Goal: Task Accomplishment & Management: Use online tool/utility

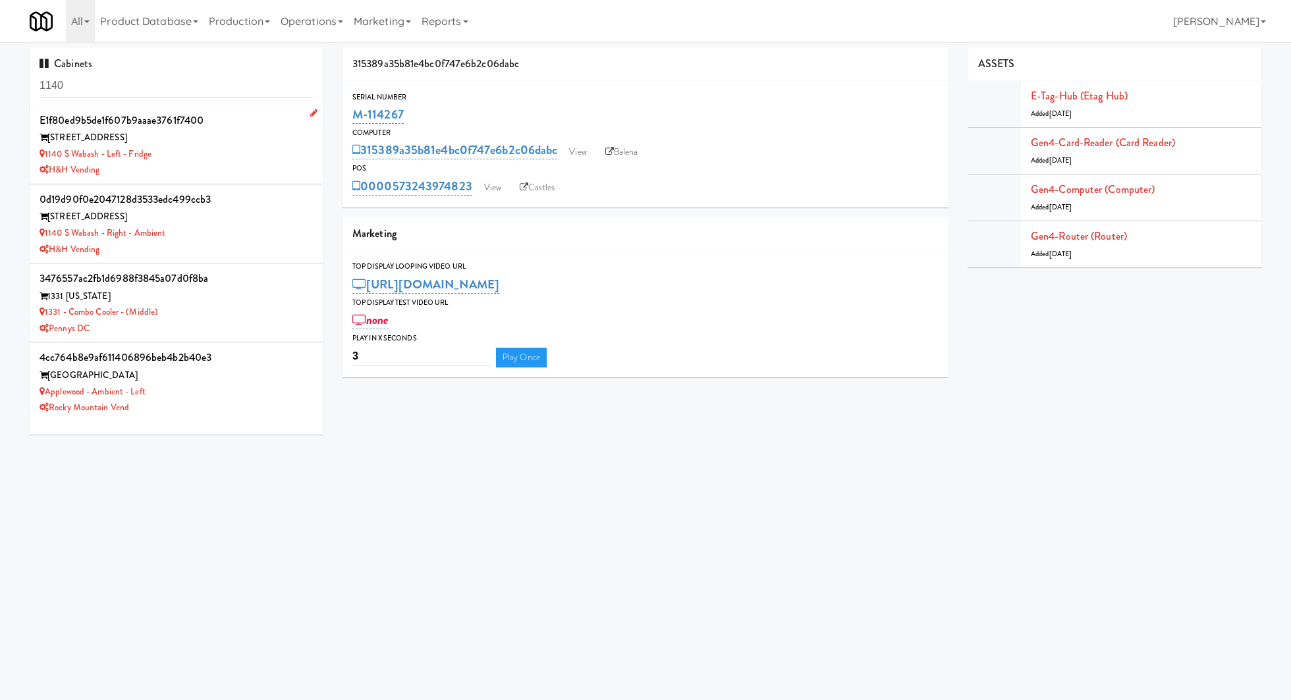
type input "1140"
click at [225, 139] on div "[STREET_ADDRESS]" at bounding box center [176, 138] width 273 height 16
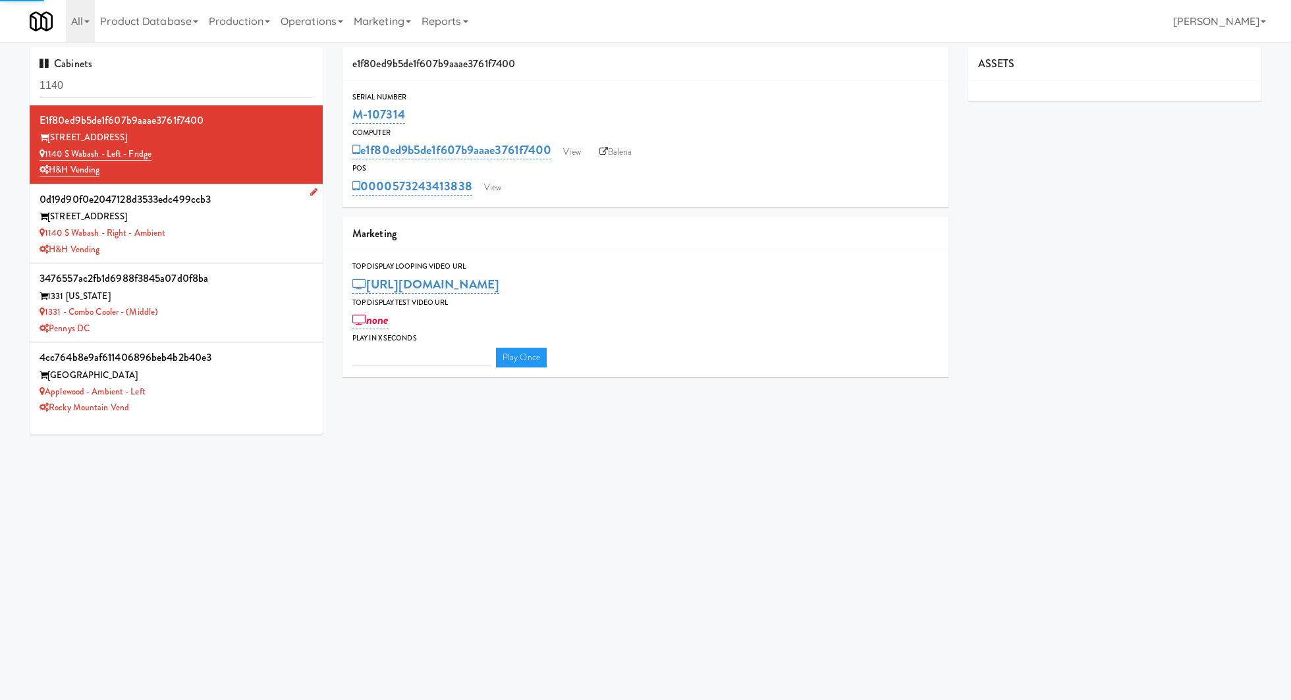
type input "3"
click at [252, 201] on div "0d19d90f0e2047128d3533edc499ccb3" at bounding box center [176, 200] width 273 height 20
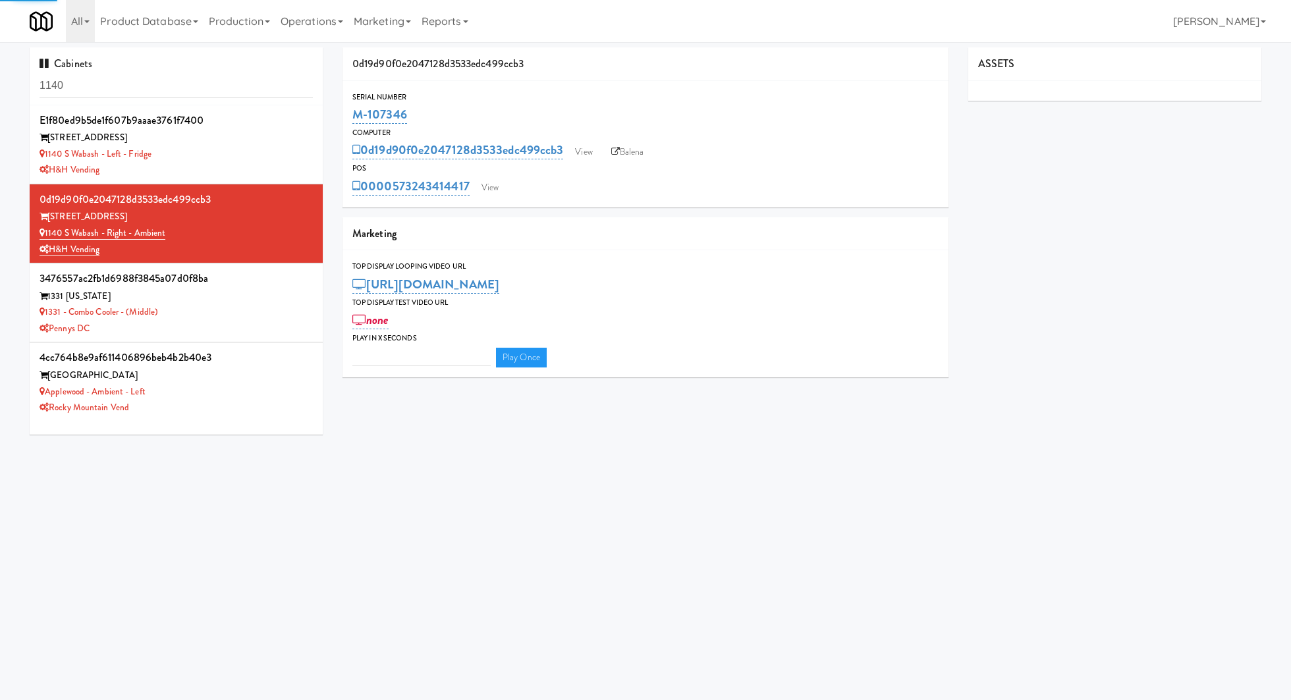
type input "3"
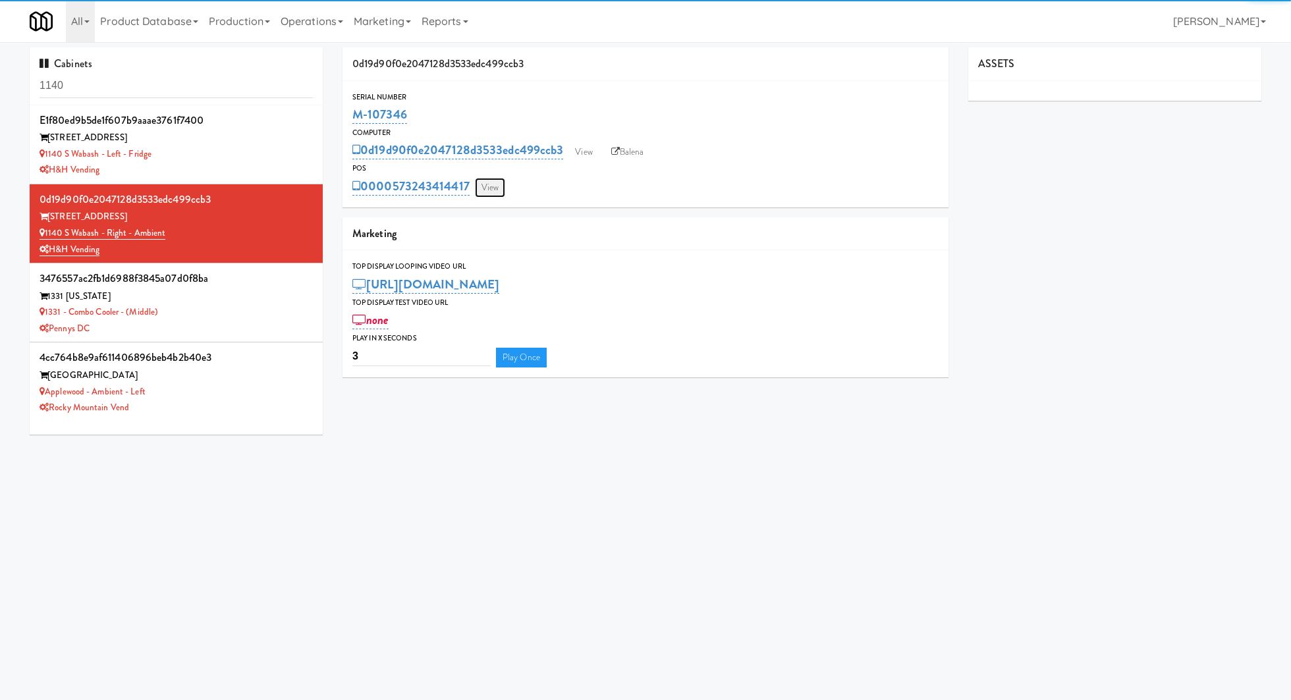
click at [502, 191] on link "View" at bounding box center [490, 188] width 30 height 20
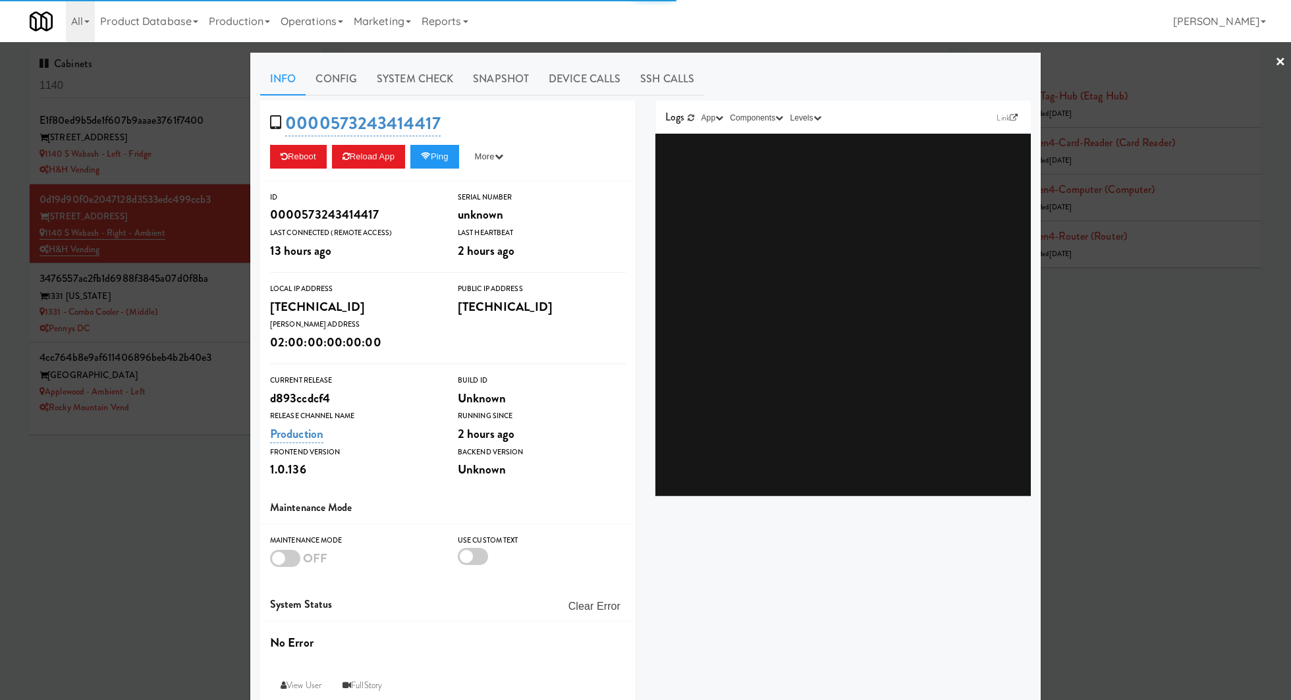
click at [402, 90] on link "System Check" at bounding box center [415, 79] width 96 height 33
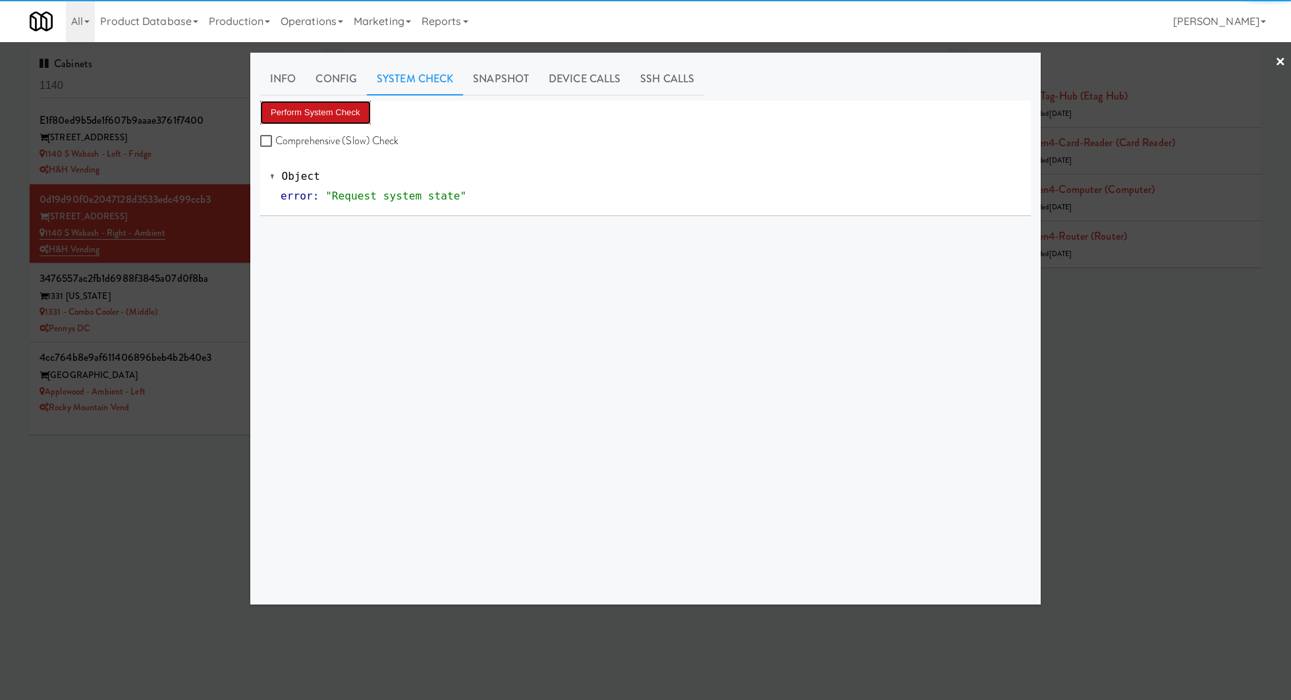
click at [321, 114] on button "Perform System Check" at bounding box center [315, 113] width 111 height 24
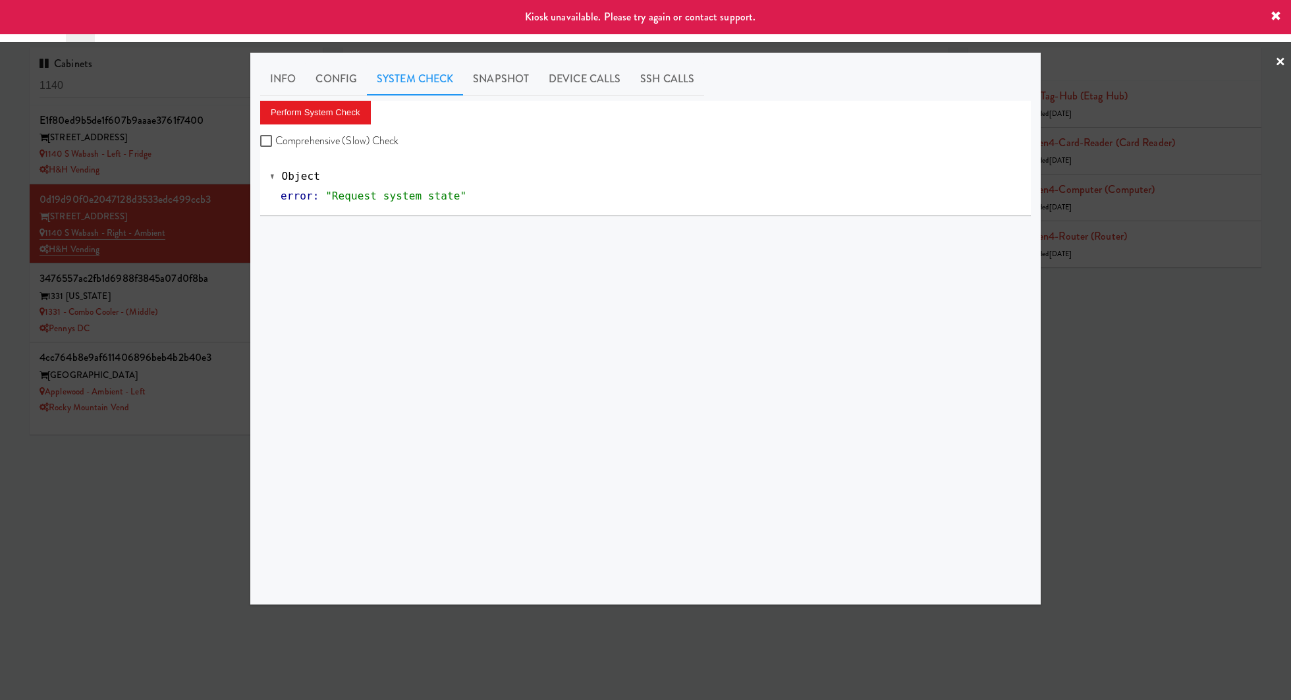
click at [236, 382] on div at bounding box center [645, 350] width 1291 height 700
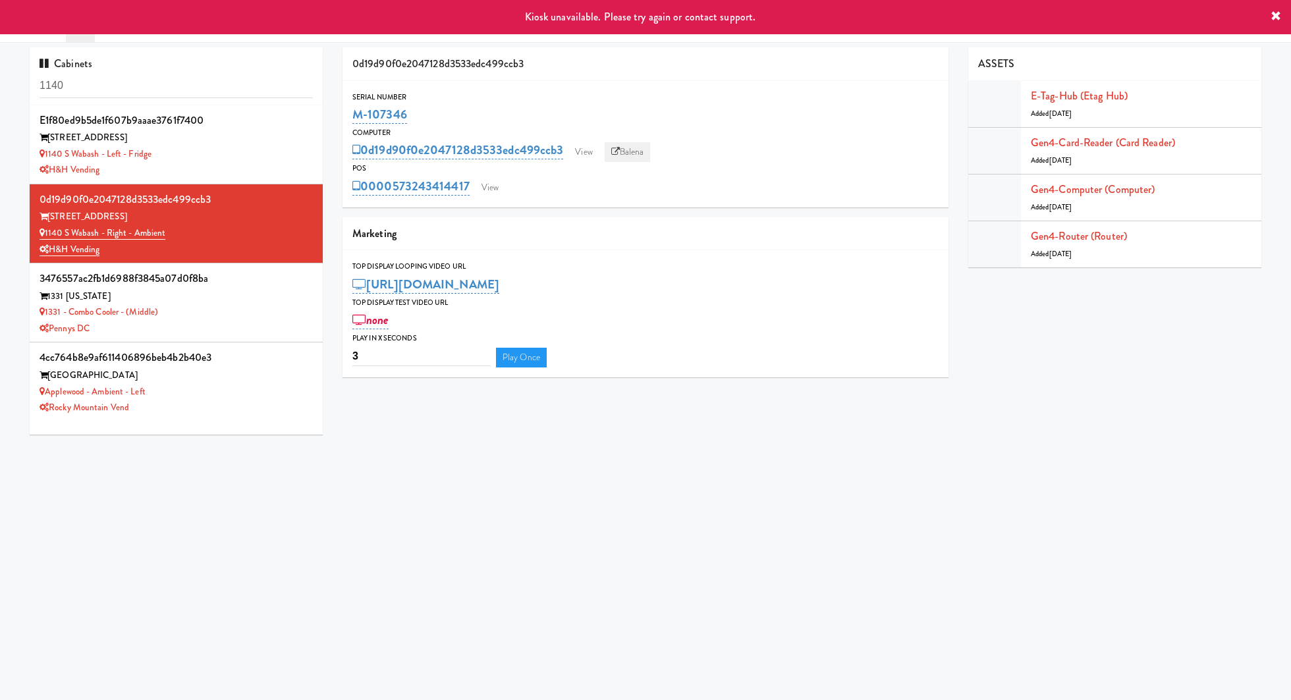
click at [628, 151] on link "Balena" at bounding box center [628, 152] width 46 height 20
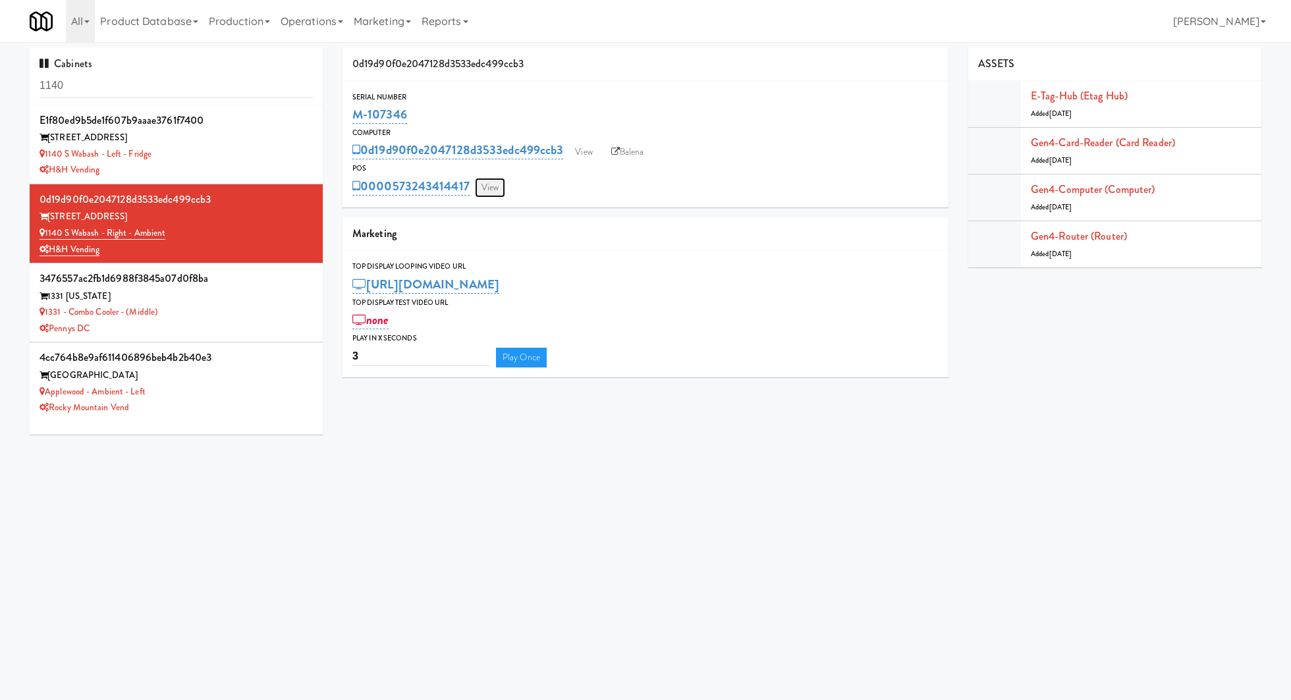
click at [493, 186] on link "View" at bounding box center [490, 188] width 30 height 20
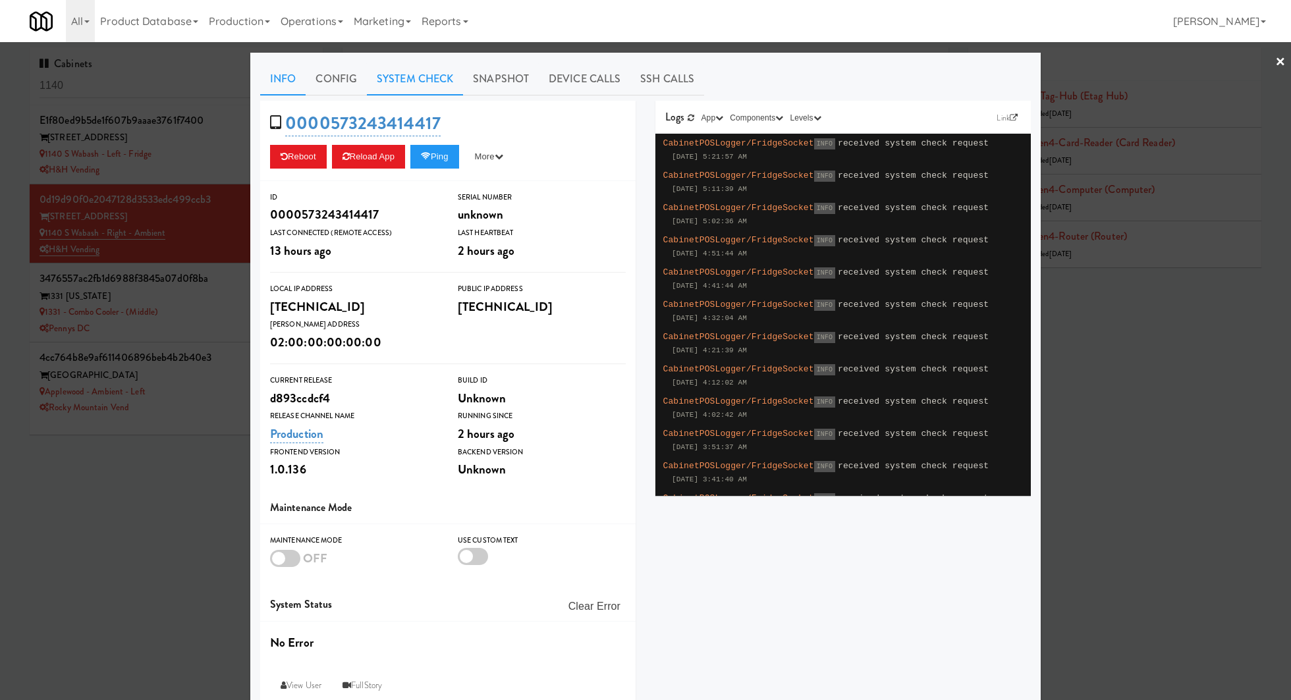
click at [433, 84] on link "System Check" at bounding box center [415, 79] width 96 height 33
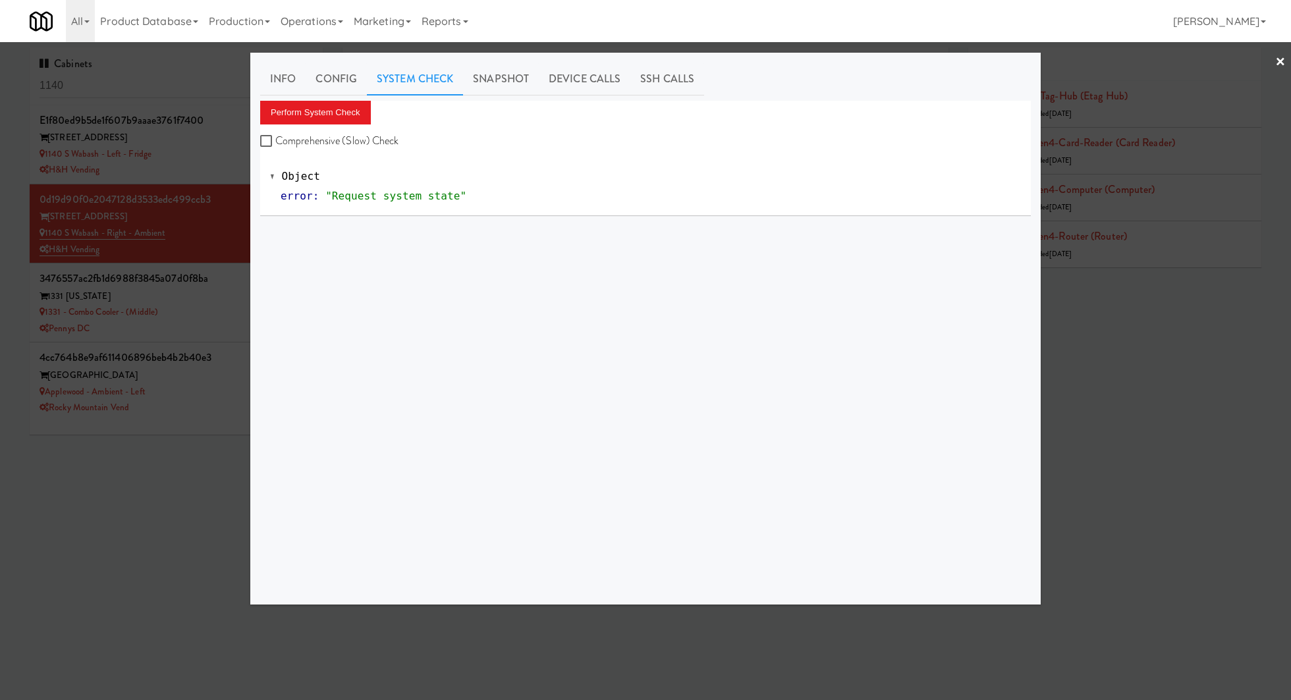
click at [131, 530] on div at bounding box center [645, 350] width 1291 height 700
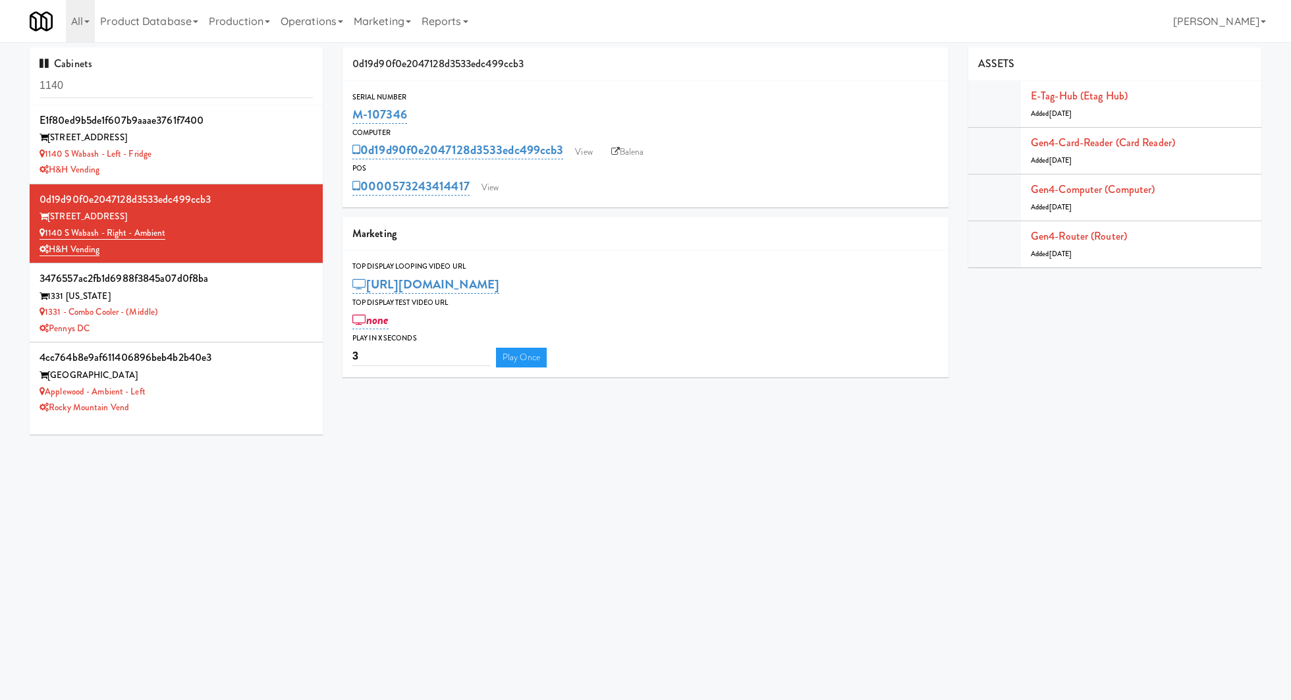
click at [126, 90] on input "1140" at bounding box center [176, 86] width 273 height 24
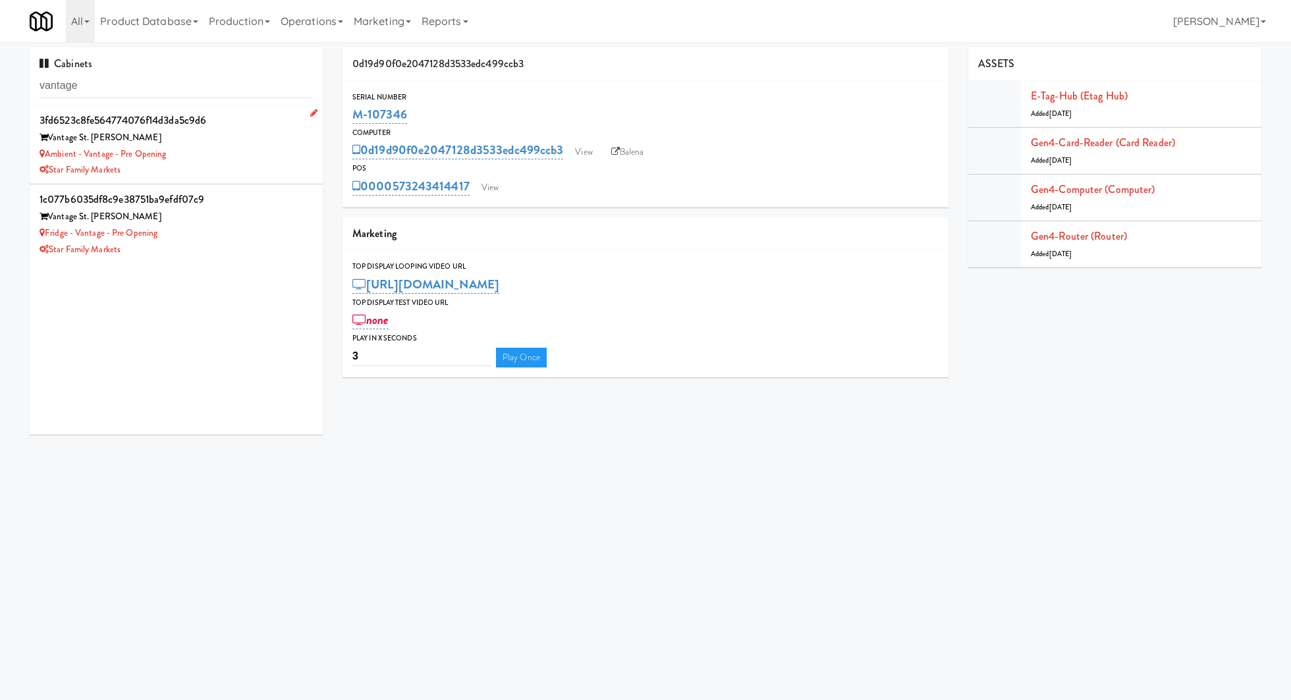
type input "vantage"
click at [219, 161] on div "Ambient - Vantage - Pre Opening" at bounding box center [176, 154] width 273 height 16
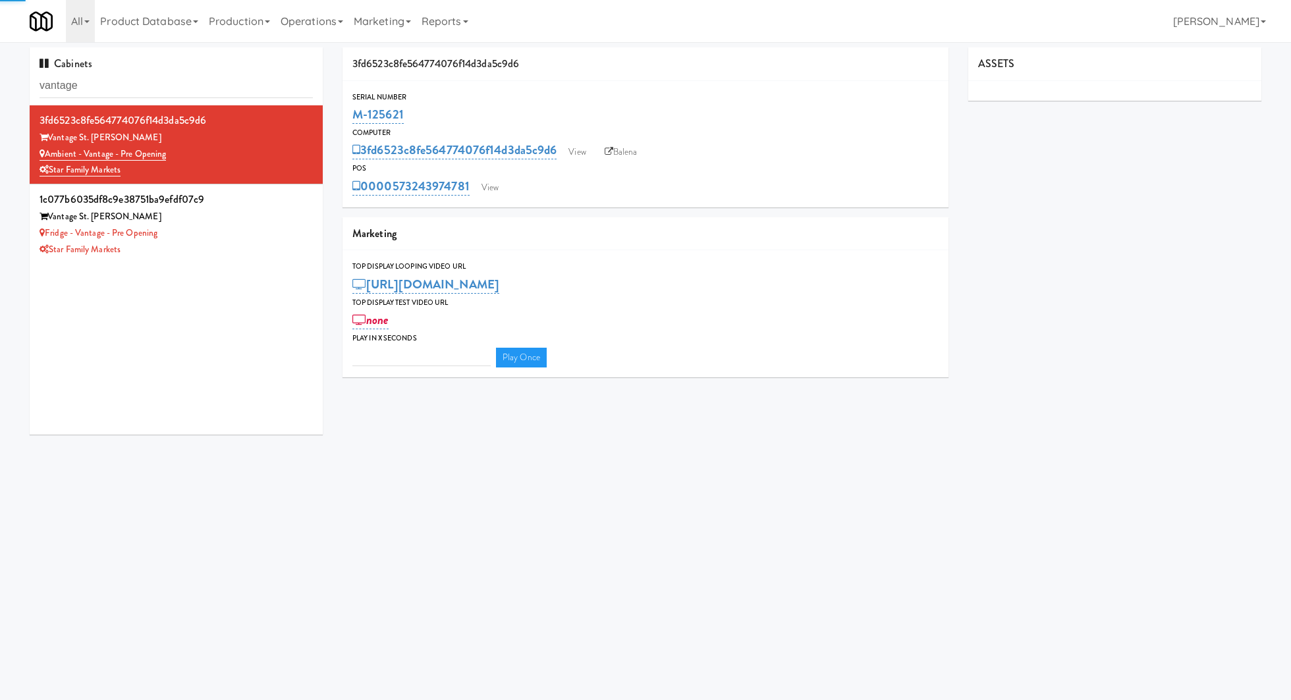
type input "3"
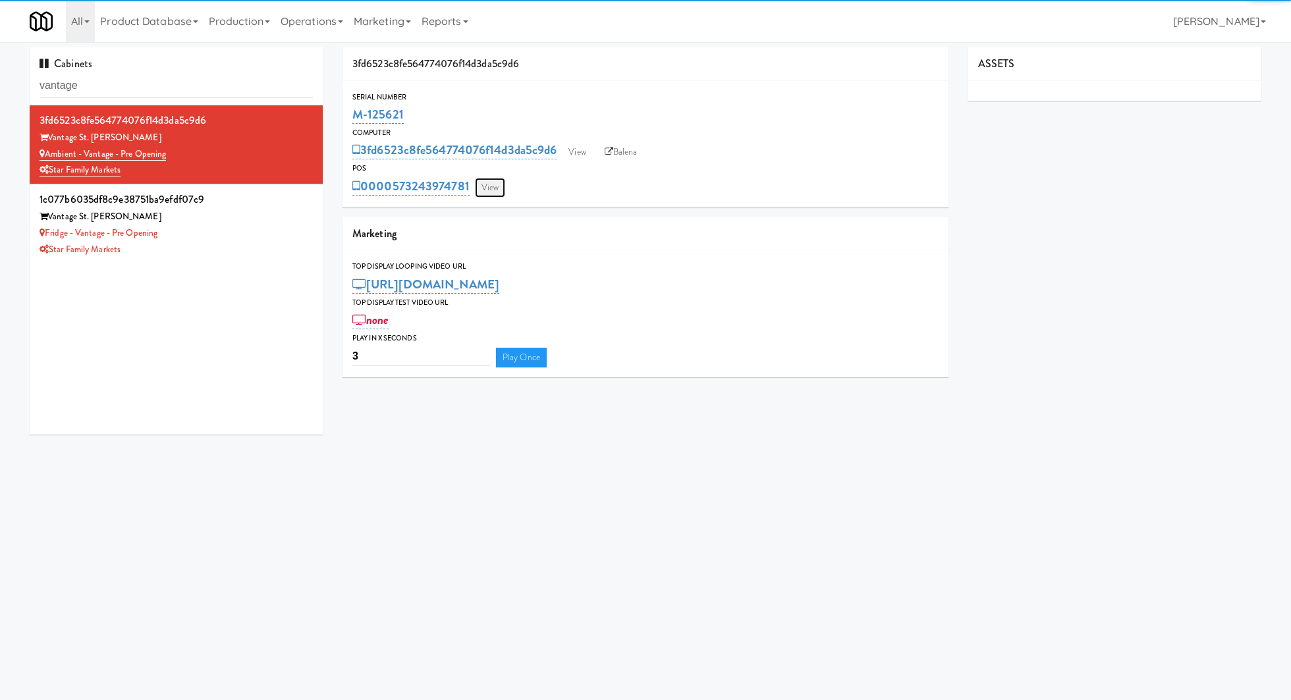
click at [490, 188] on link "View" at bounding box center [490, 188] width 30 height 20
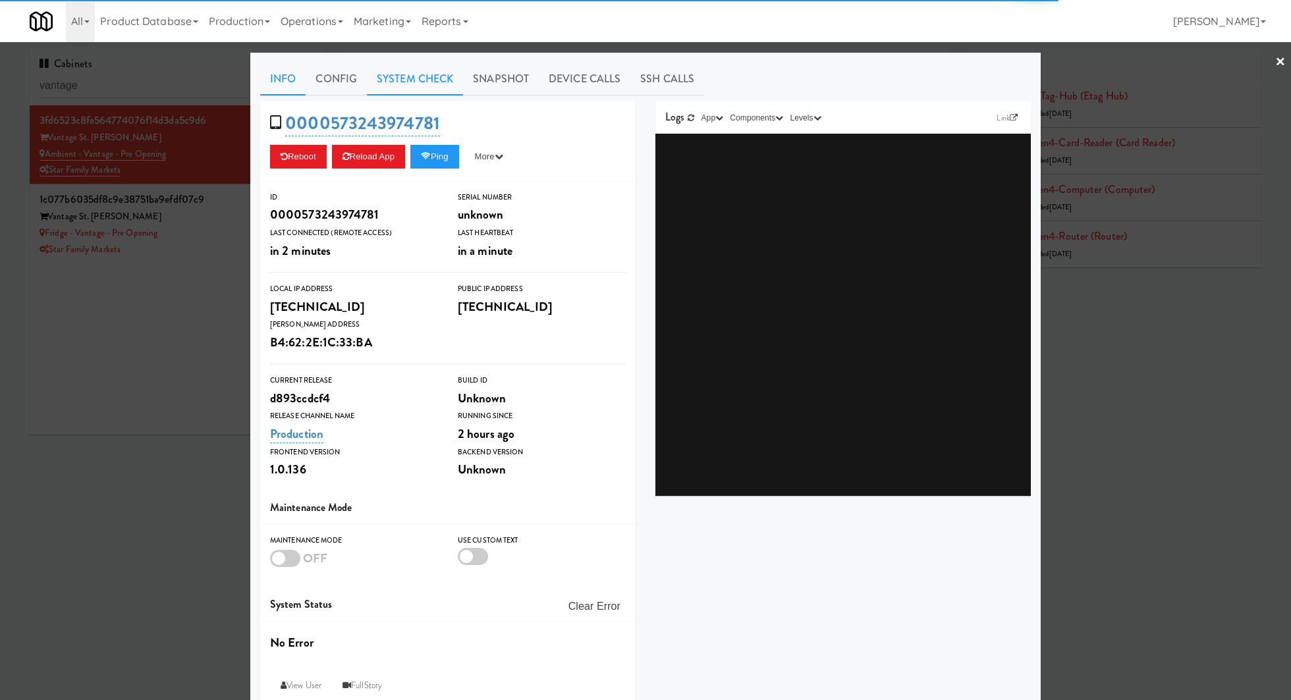
click at [423, 86] on link "System Check" at bounding box center [415, 79] width 96 height 33
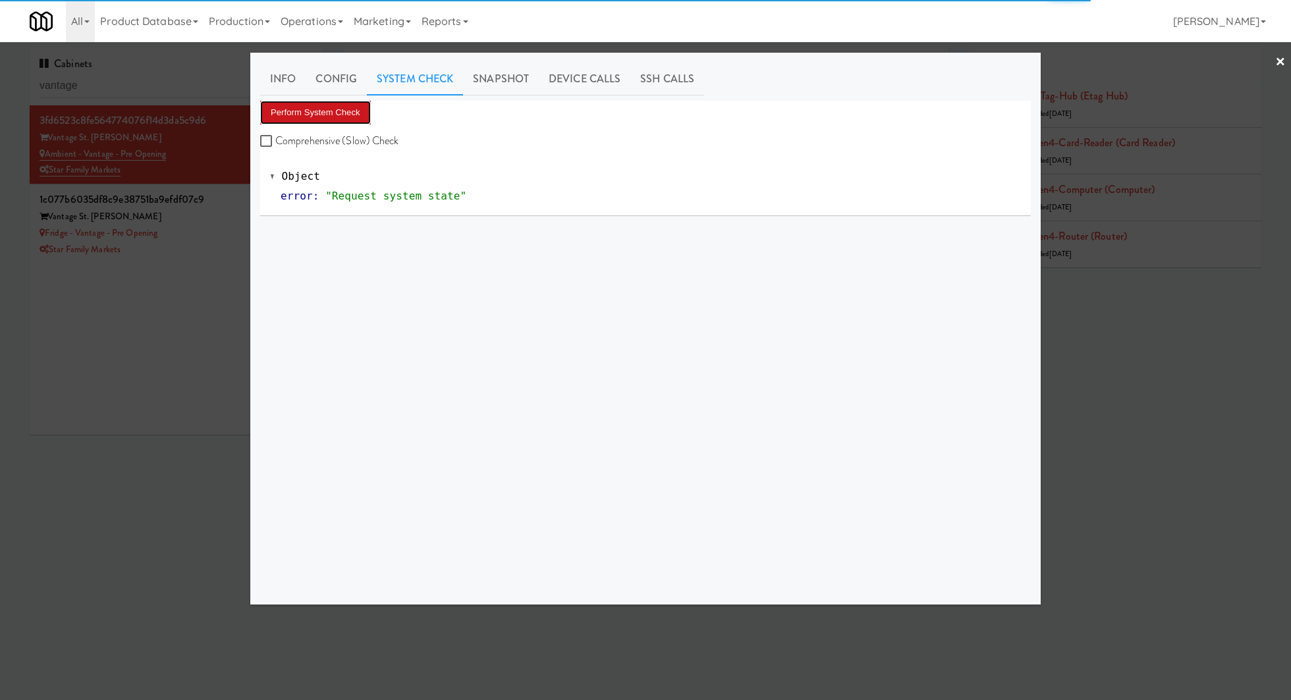
click at [349, 102] on button "Perform System Check" at bounding box center [315, 113] width 111 height 24
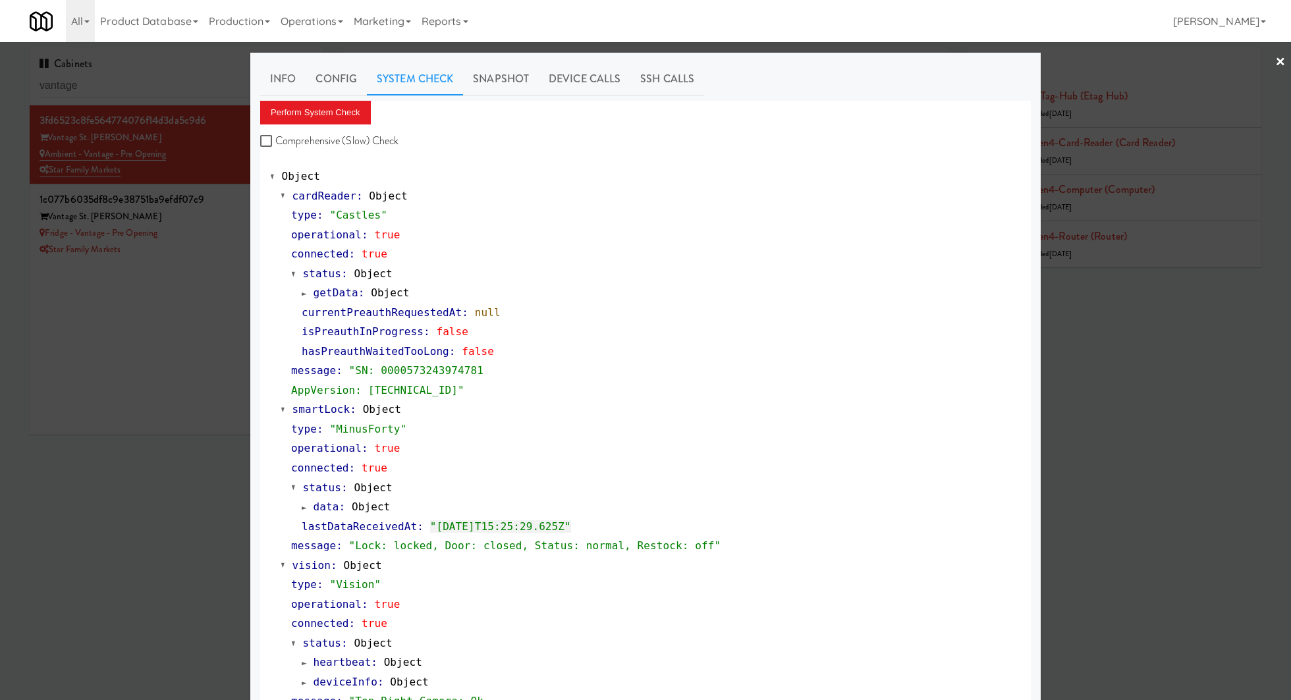
click at [182, 84] on div at bounding box center [645, 350] width 1291 height 700
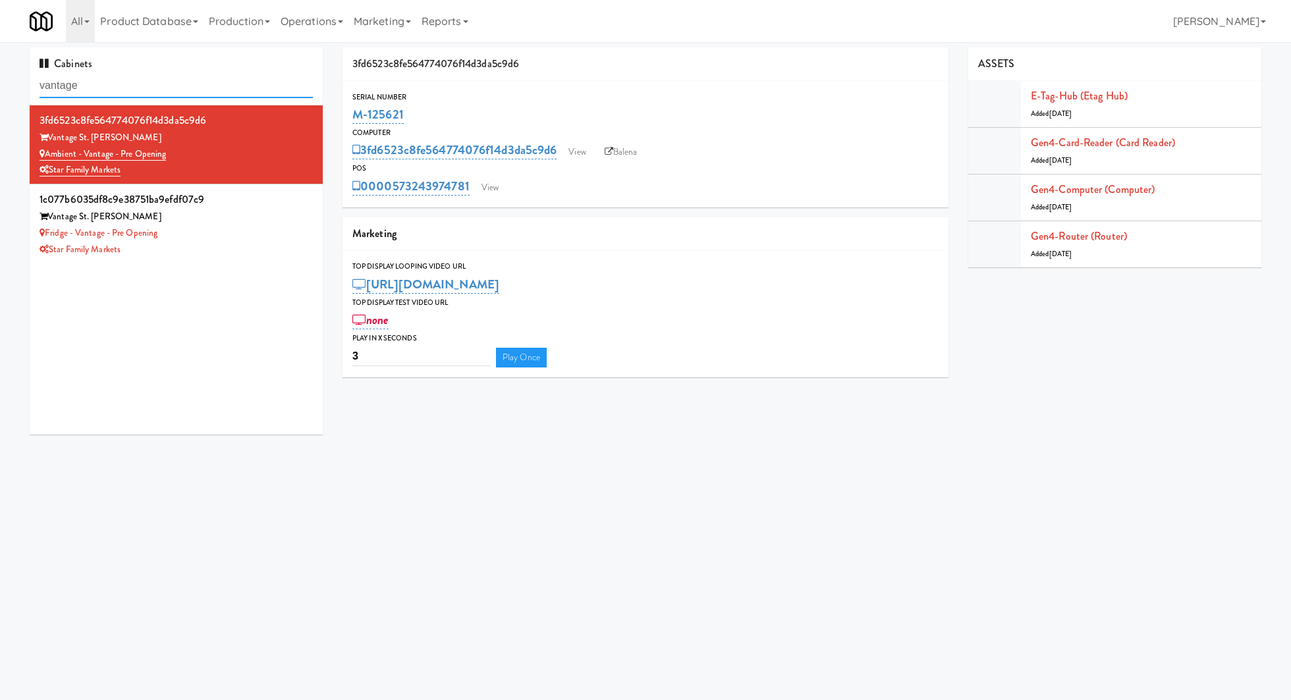
click at [182, 84] on input "vantage" at bounding box center [176, 86] width 273 height 24
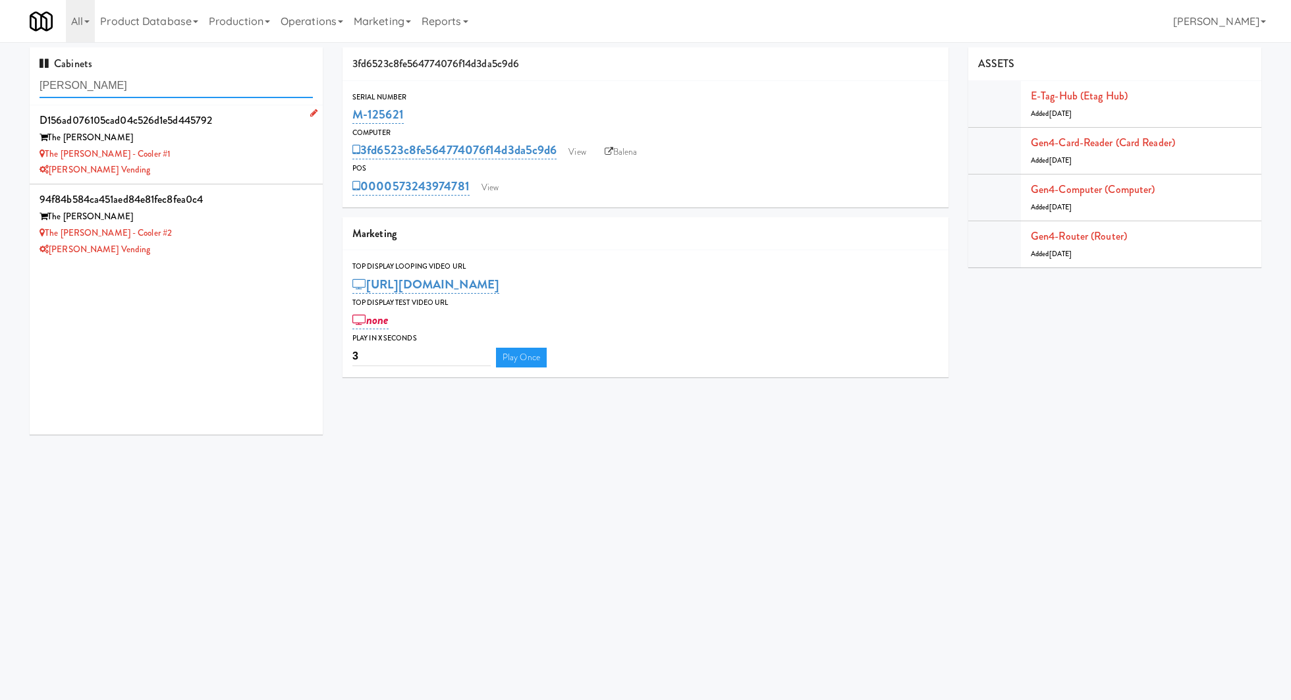
type input "[PERSON_NAME]"
click at [224, 157] on div "The [PERSON_NAME] - Cooler #1" at bounding box center [176, 154] width 273 height 16
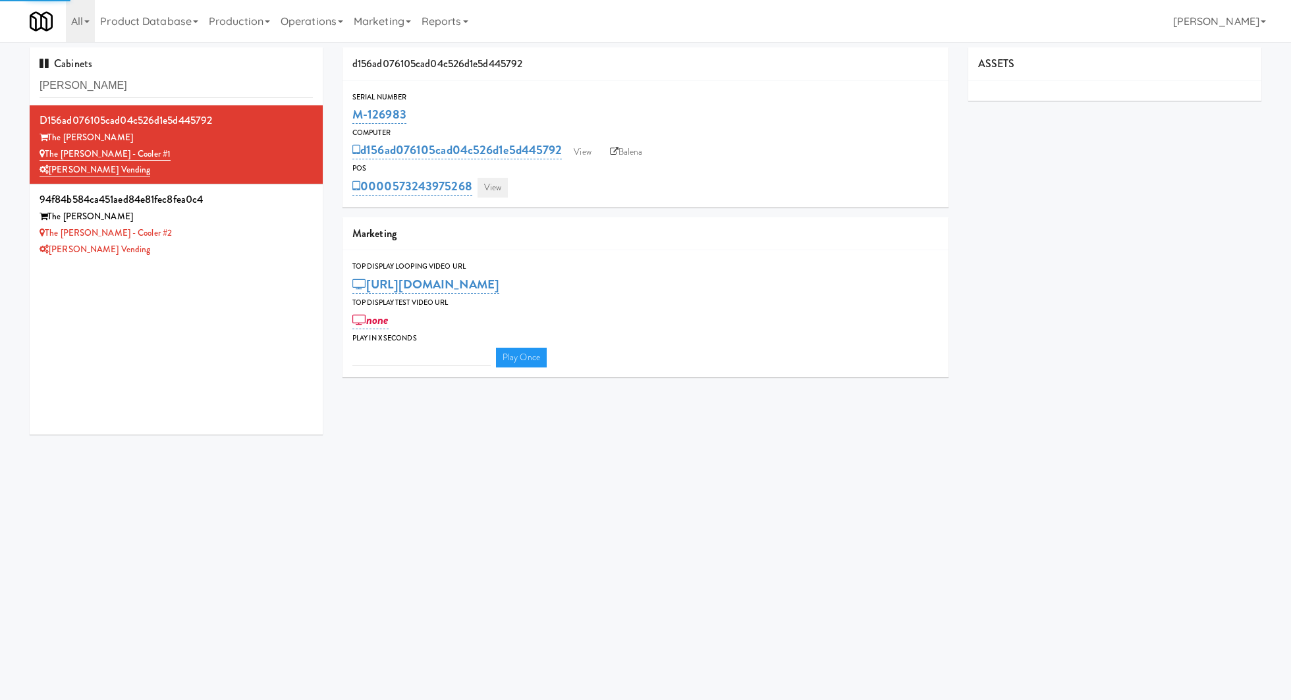
type input "3"
click at [490, 185] on link "View" at bounding box center [492, 188] width 30 height 20
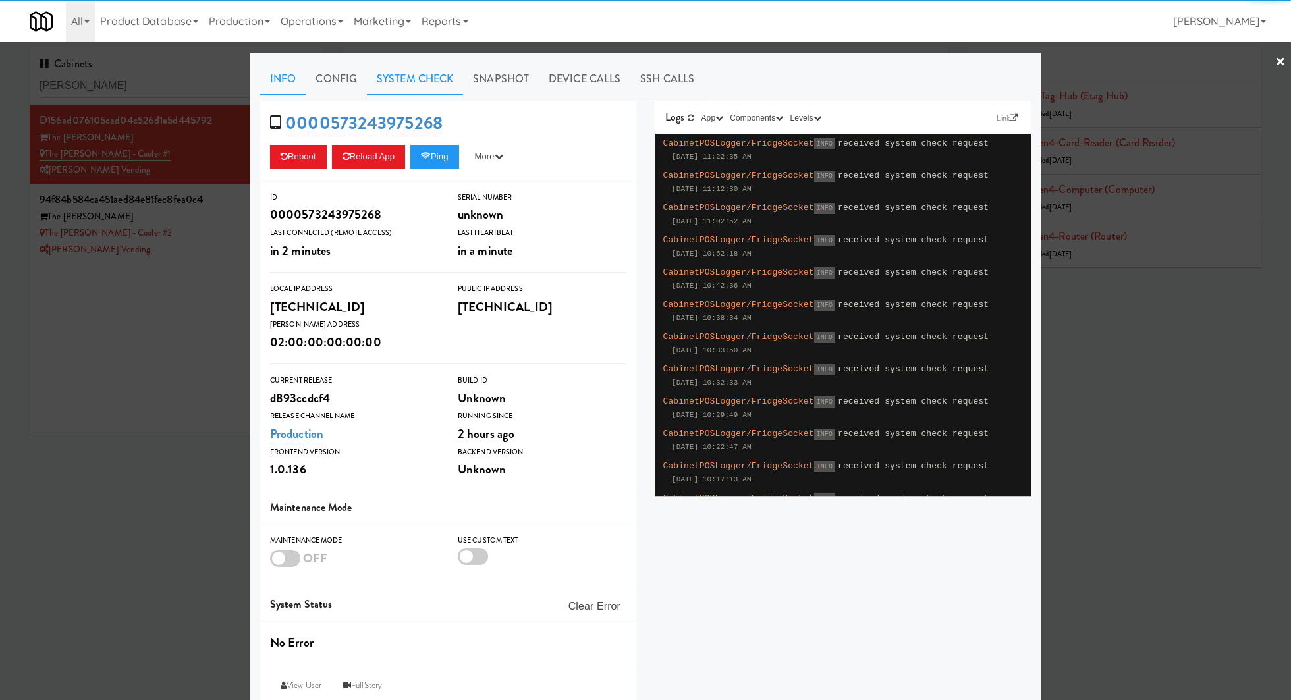
click at [385, 78] on link "System Check" at bounding box center [415, 79] width 96 height 33
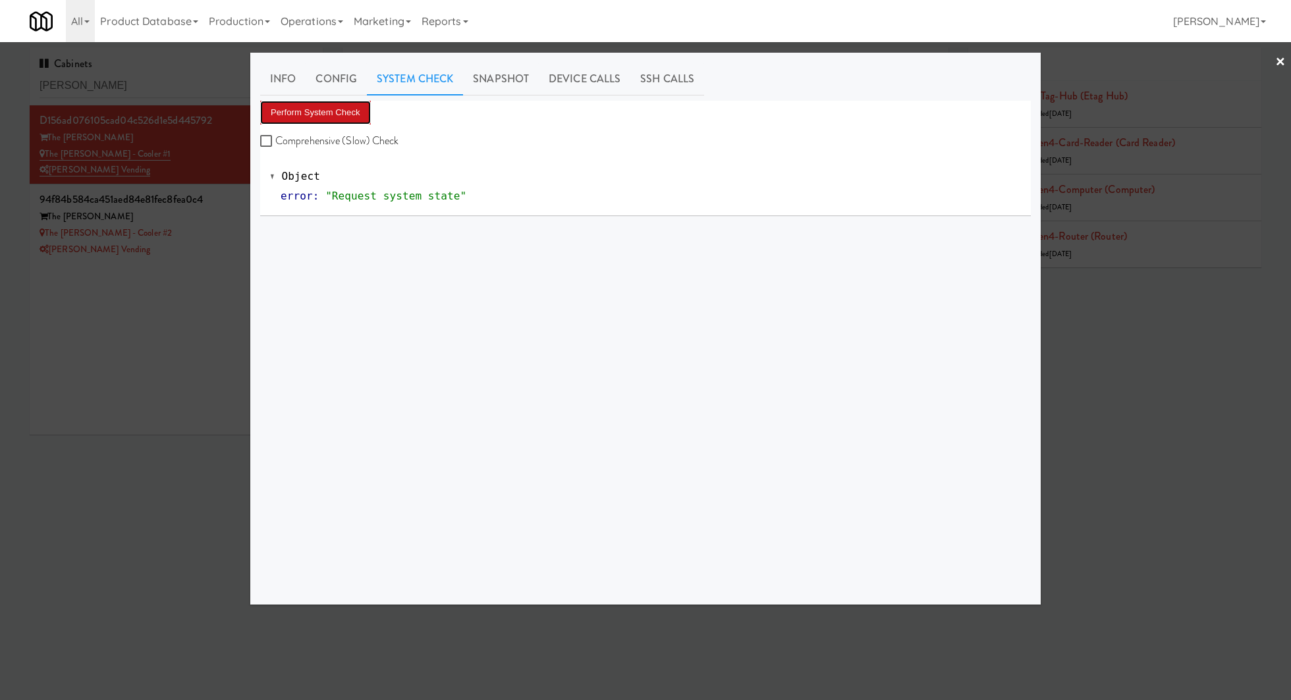
click at [325, 111] on button "Perform System Check" at bounding box center [315, 113] width 111 height 24
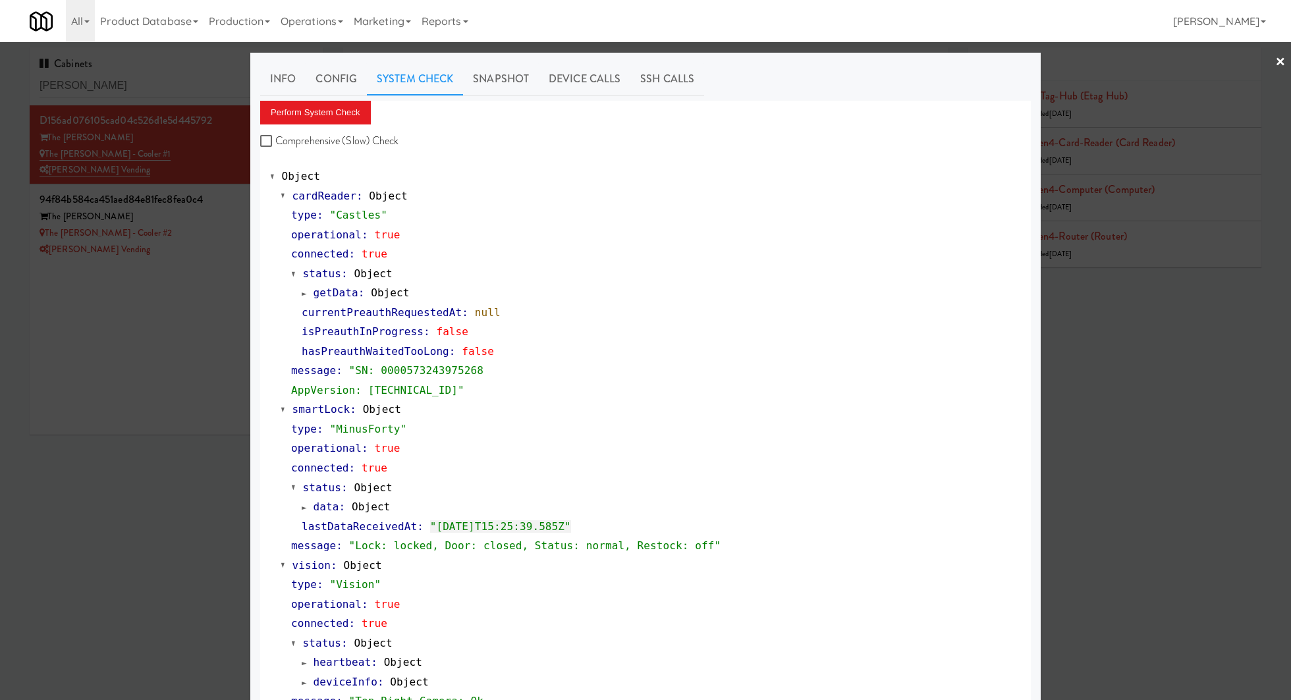
click at [219, 229] on div at bounding box center [645, 350] width 1291 height 700
click at [219, 229] on div "The [PERSON_NAME] - Cooler #2" at bounding box center [176, 233] width 273 height 16
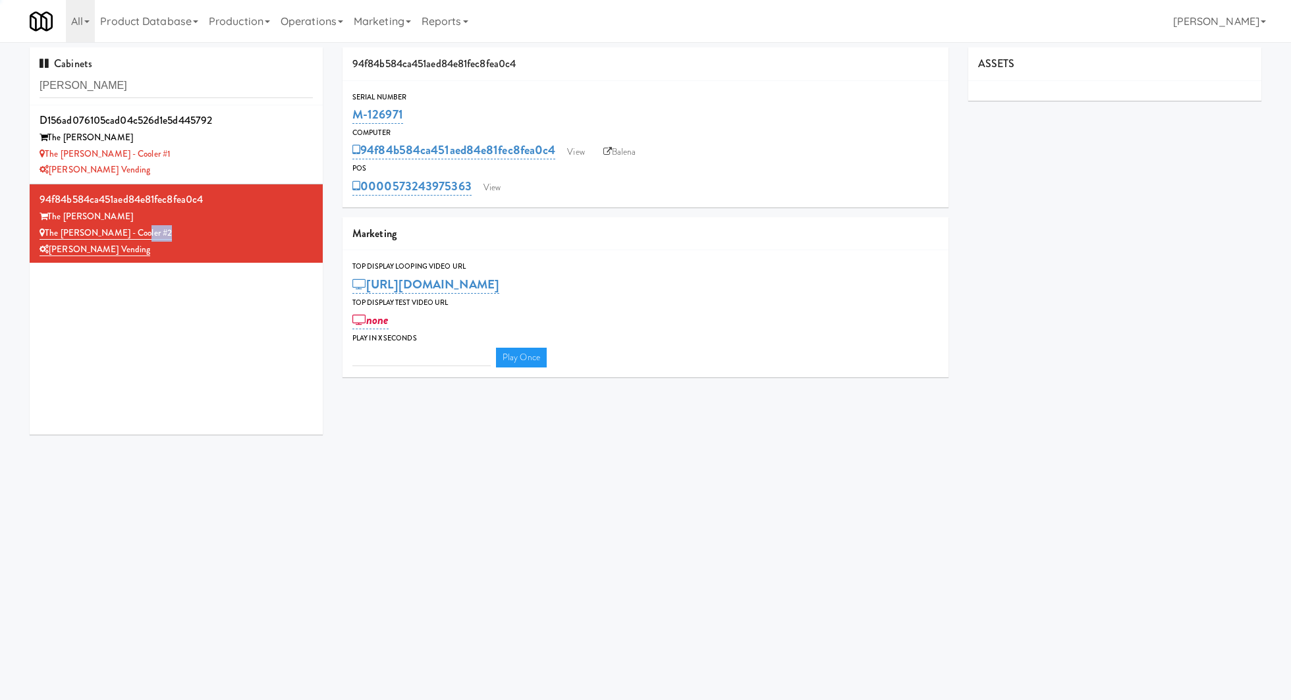
type input "3"
click at [501, 187] on link "View" at bounding box center [492, 188] width 30 height 20
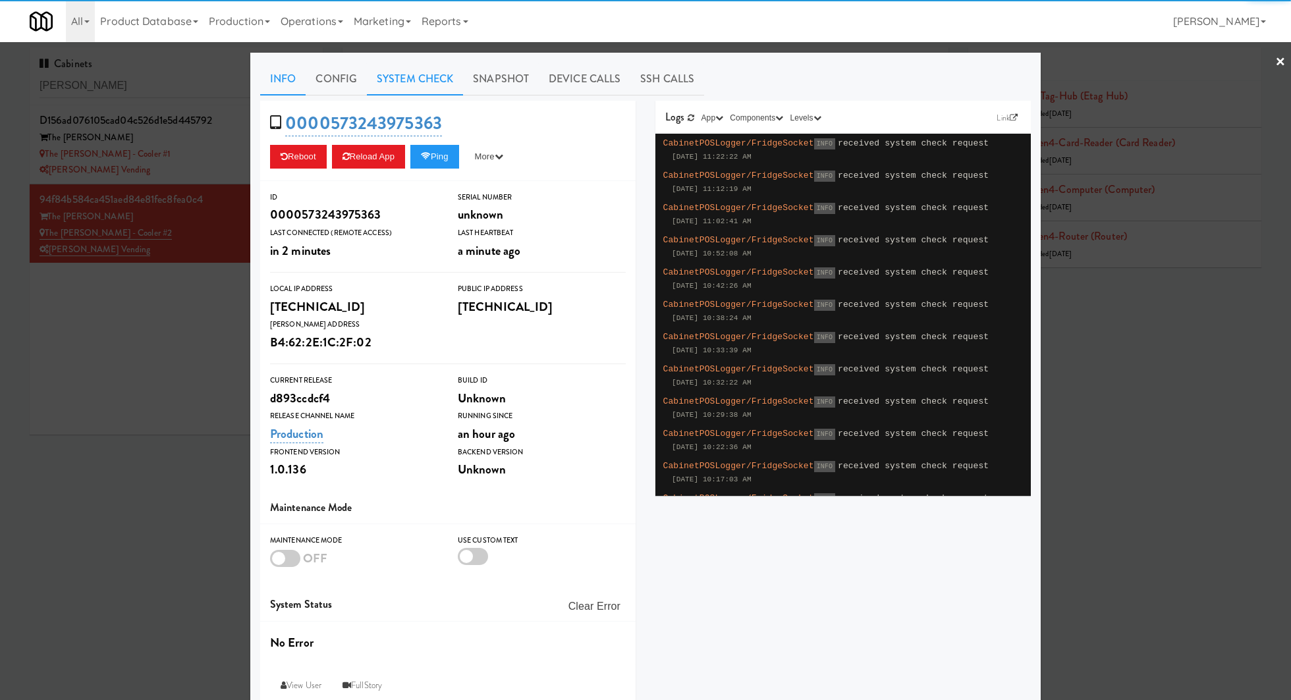
click at [417, 87] on link "System Check" at bounding box center [415, 79] width 96 height 33
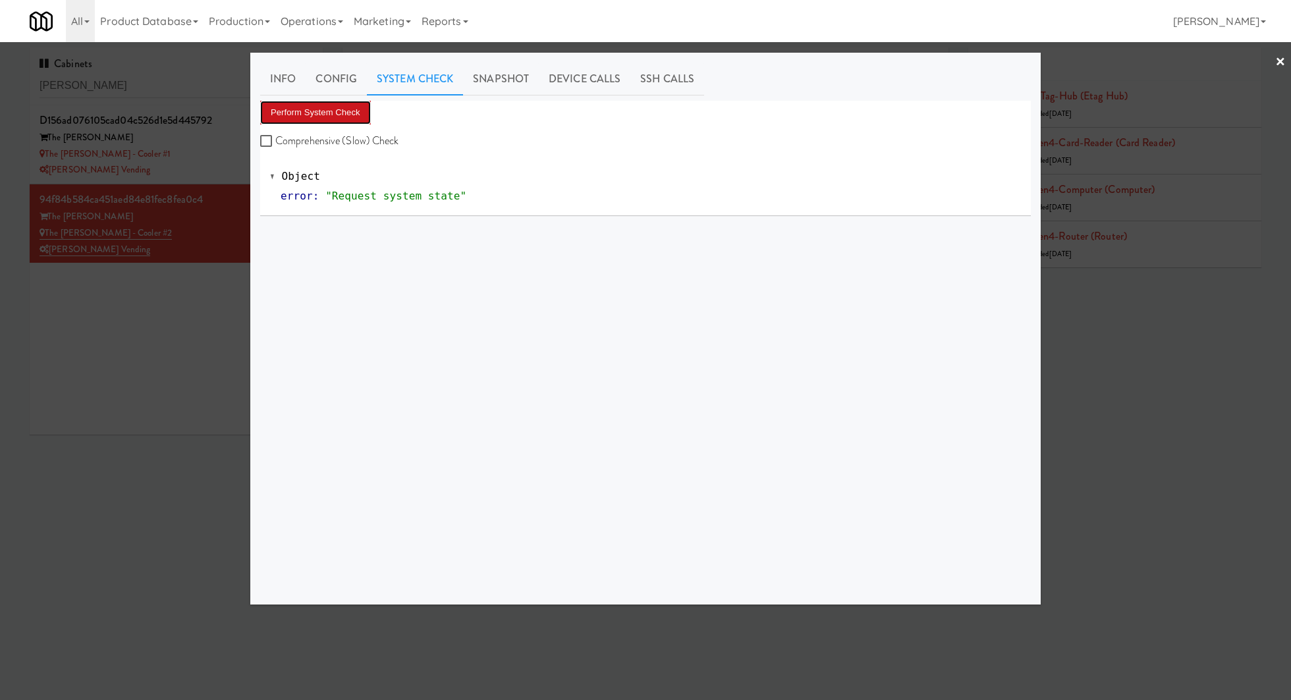
click at [339, 119] on button "Perform System Check" at bounding box center [315, 113] width 111 height 24
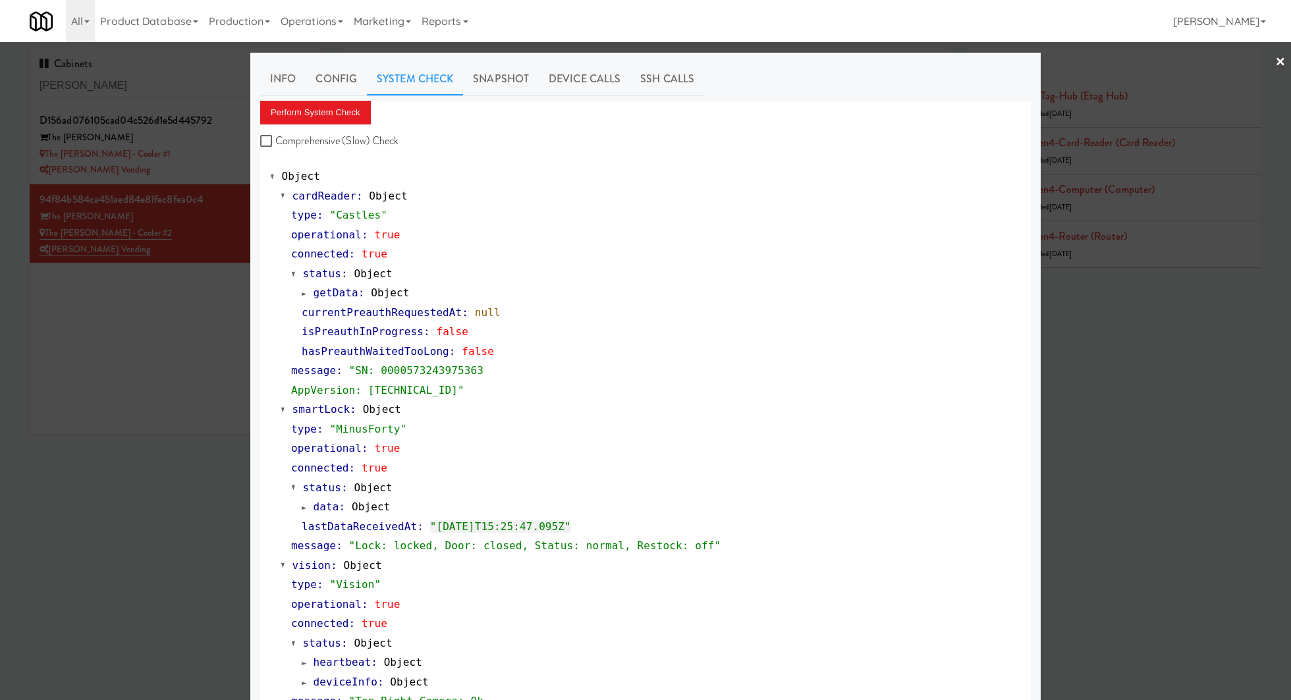
click at [174, 278] on div at bounding box center [645, 350] width 1291 height 700
